Goal: Task Accomplishment & Management: Use online tool/utility

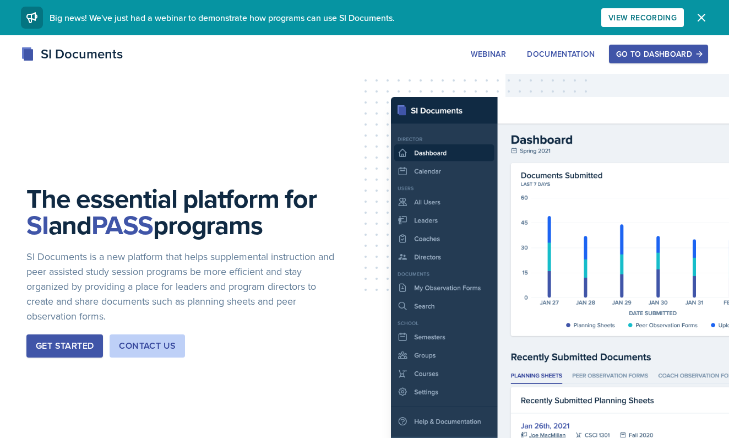
click at [633, 52] on div "Go to Dashboard" at bounding box center [658, 54] width 85 height 9
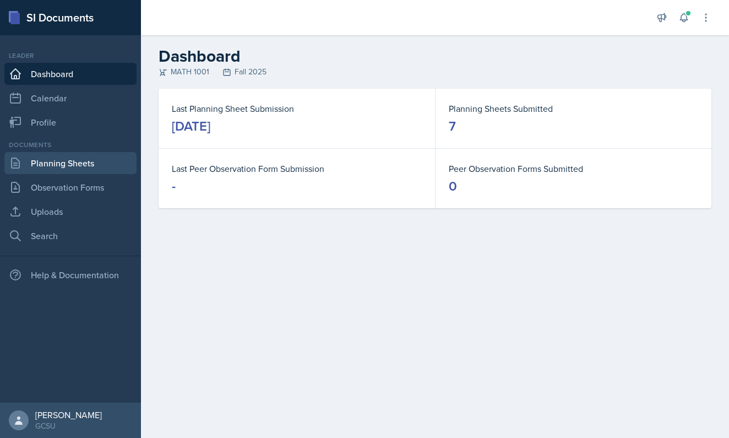
click at [75, 160] on link "Planning Sheets" at bounding box center [70, 163] width 132 height 22
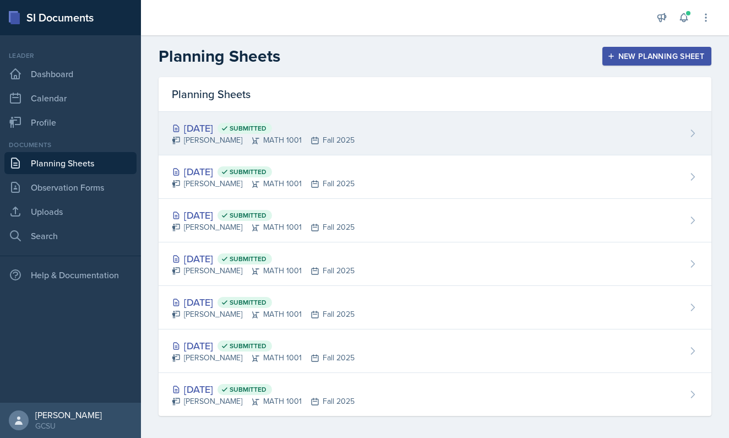
click at [310, 137] on icon at bounding box center [314, 140] width 9 height 9
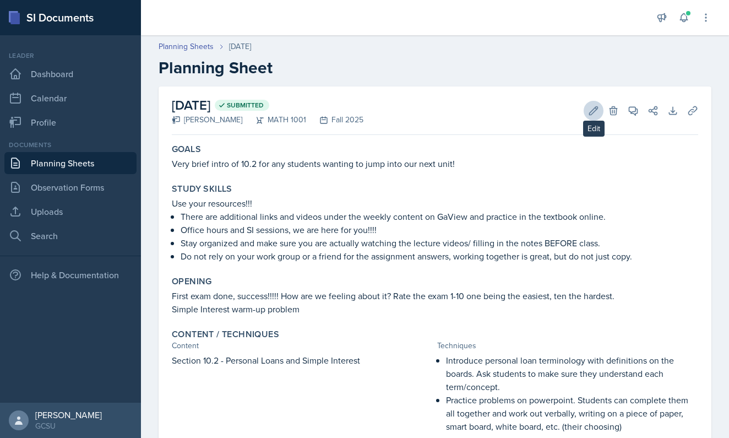
click at [590, 114] on icon at bounding box center [593, 110] width 11 height 11
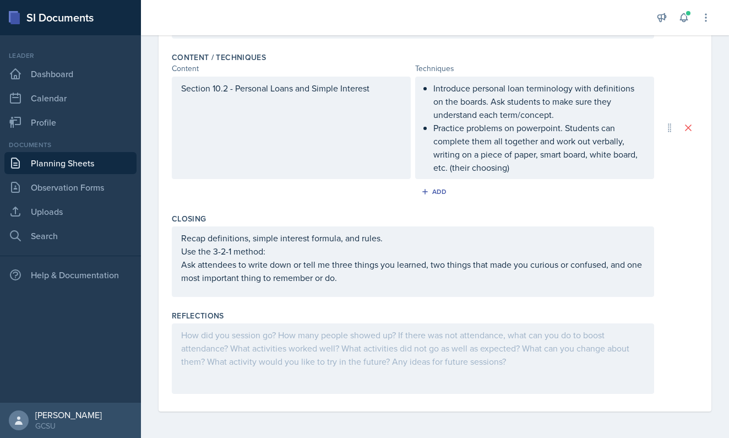
scroll to position [347, 0]
click at [297, 365] on div at bounding box center [413, 358] width 482 height 70
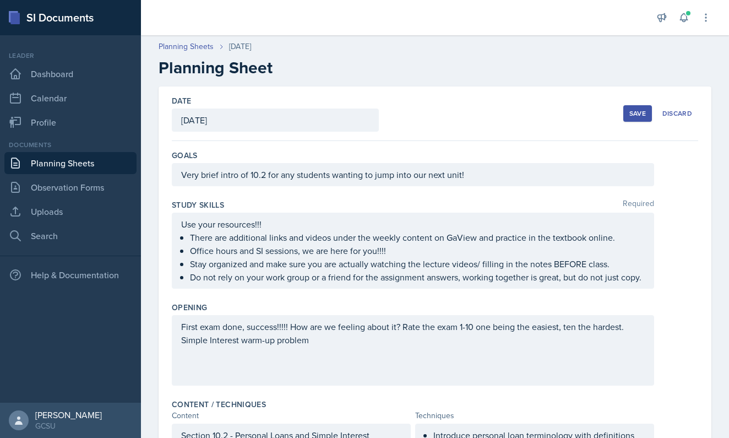
scroll to position [0, 0]
click at [632, 109] on div "Save" at bounding box center [637, 113] width 17 height 9
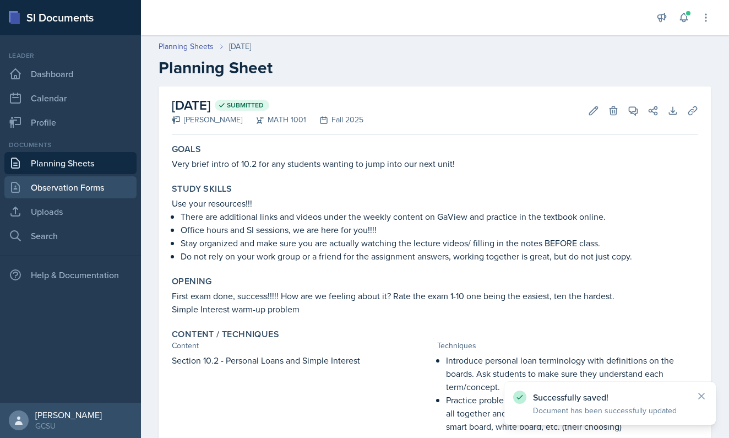
click at [48, 195] on link "Observation Forms" at bounding box center [70, 187] width 132 height 22
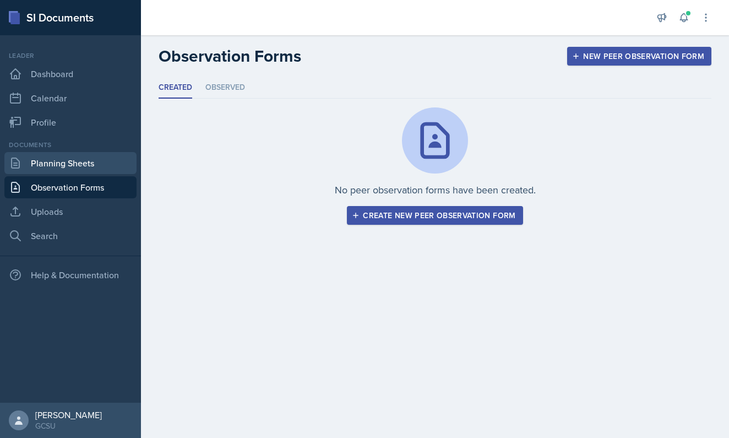
click at [50, 168] on link "Planning Sheets" at bounding box center [70, 163] width 132 height 22
